Goal: Check status

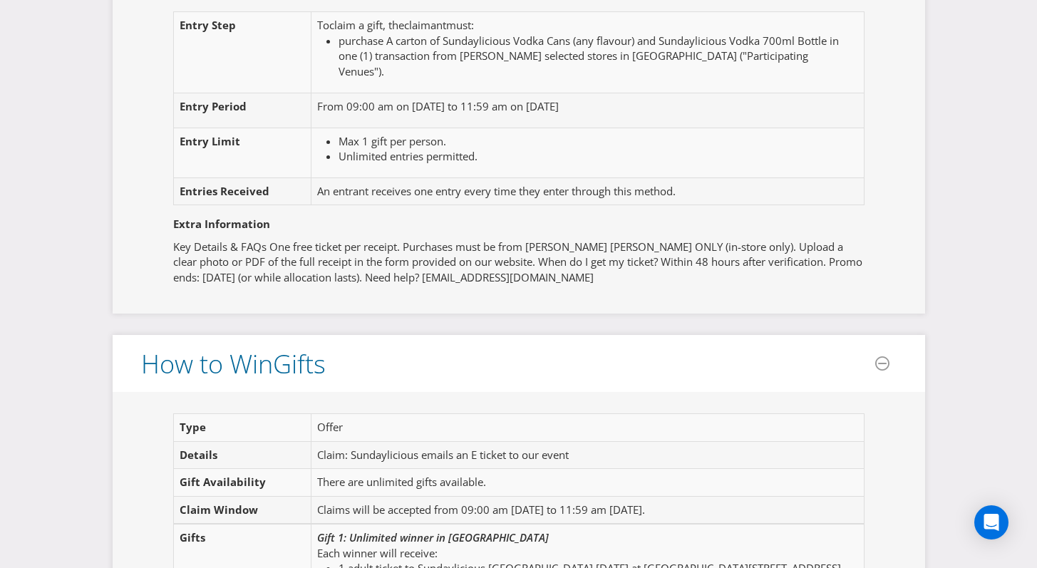
scroll to position [1228, 0]
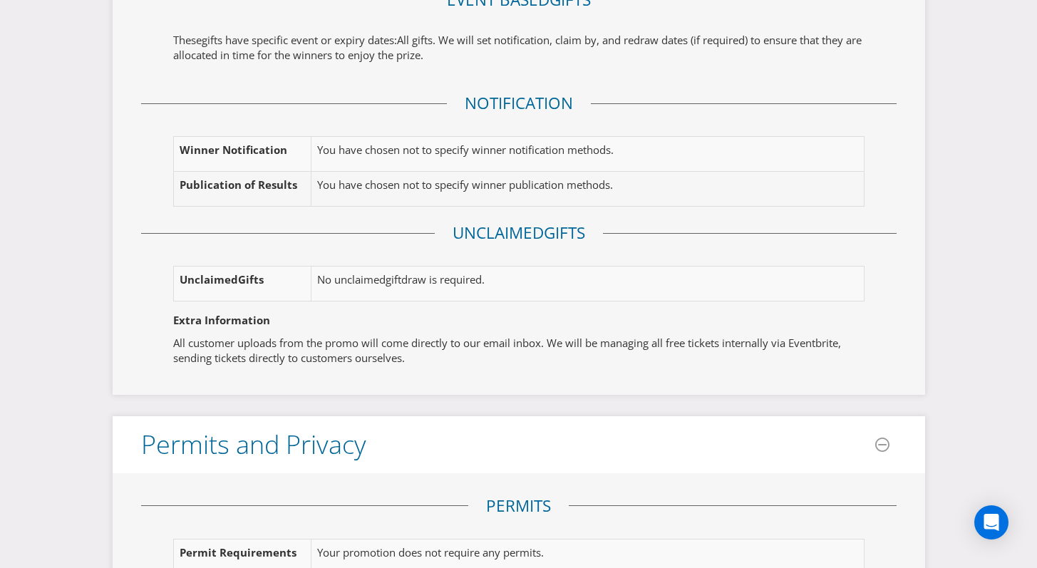
scroll to position [1973, 0]
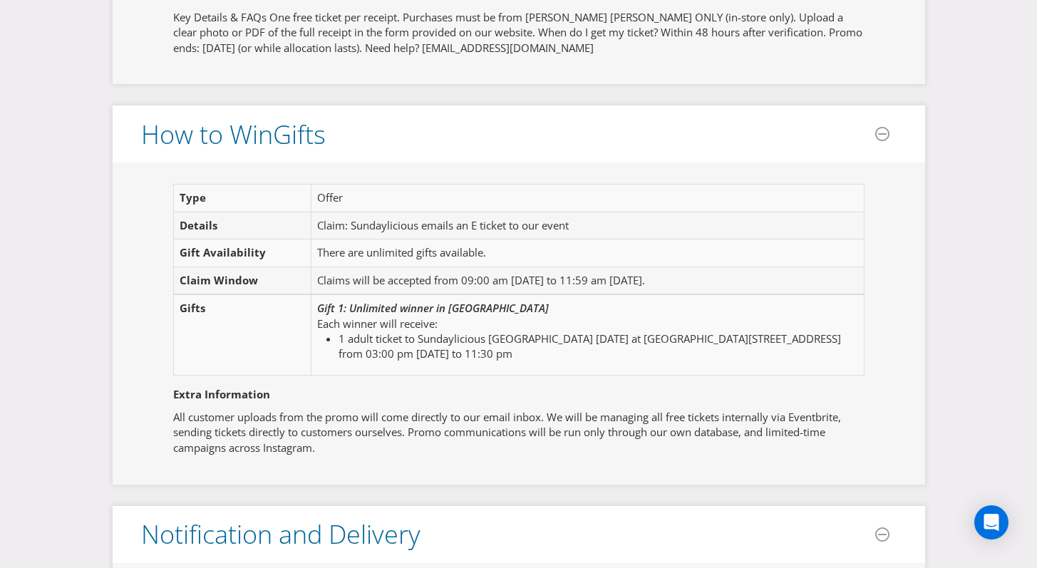
scroll to position [1437, 0]
